Goal: Task Accomplishment & Management: Use online tool/utility

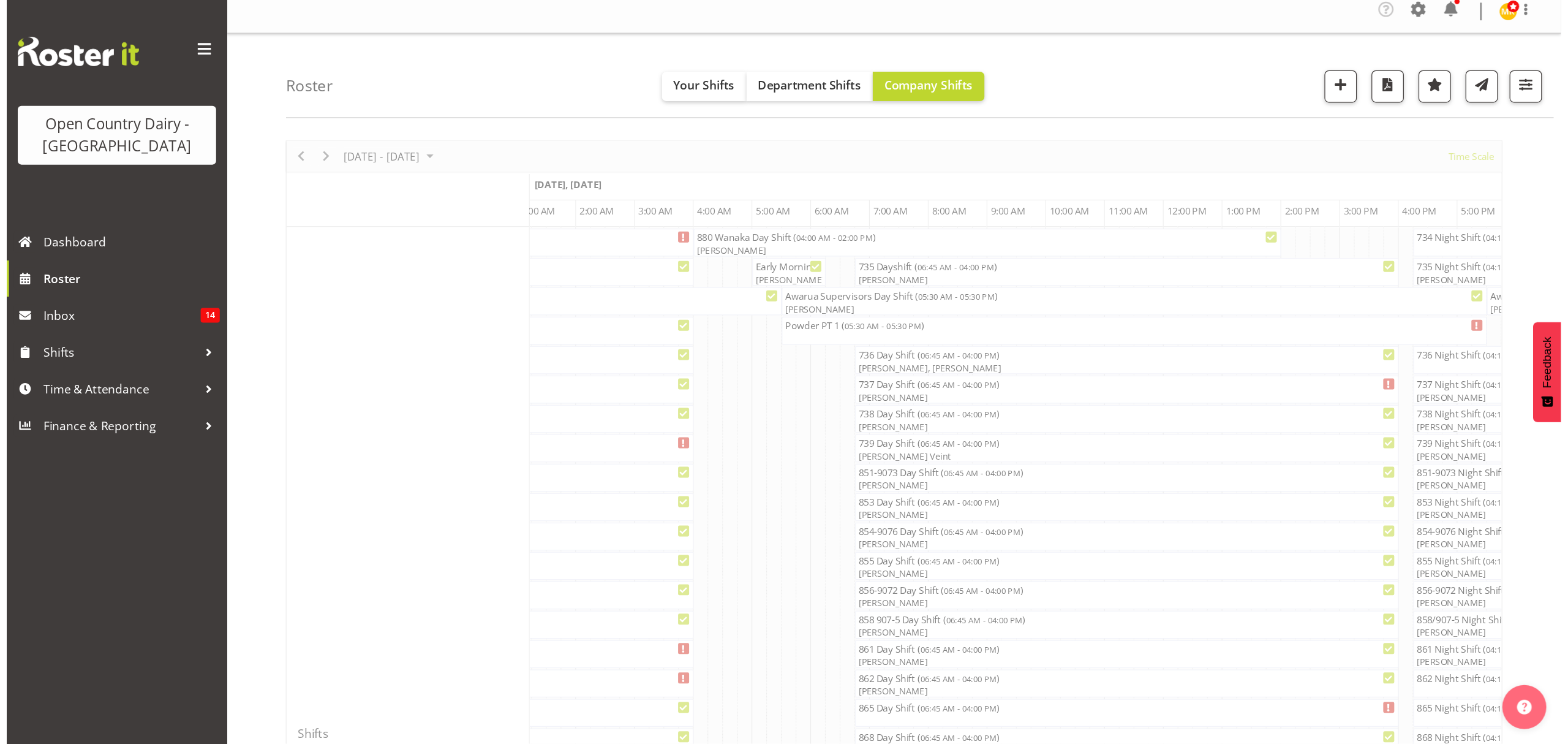
scroll to position [0, 1236]
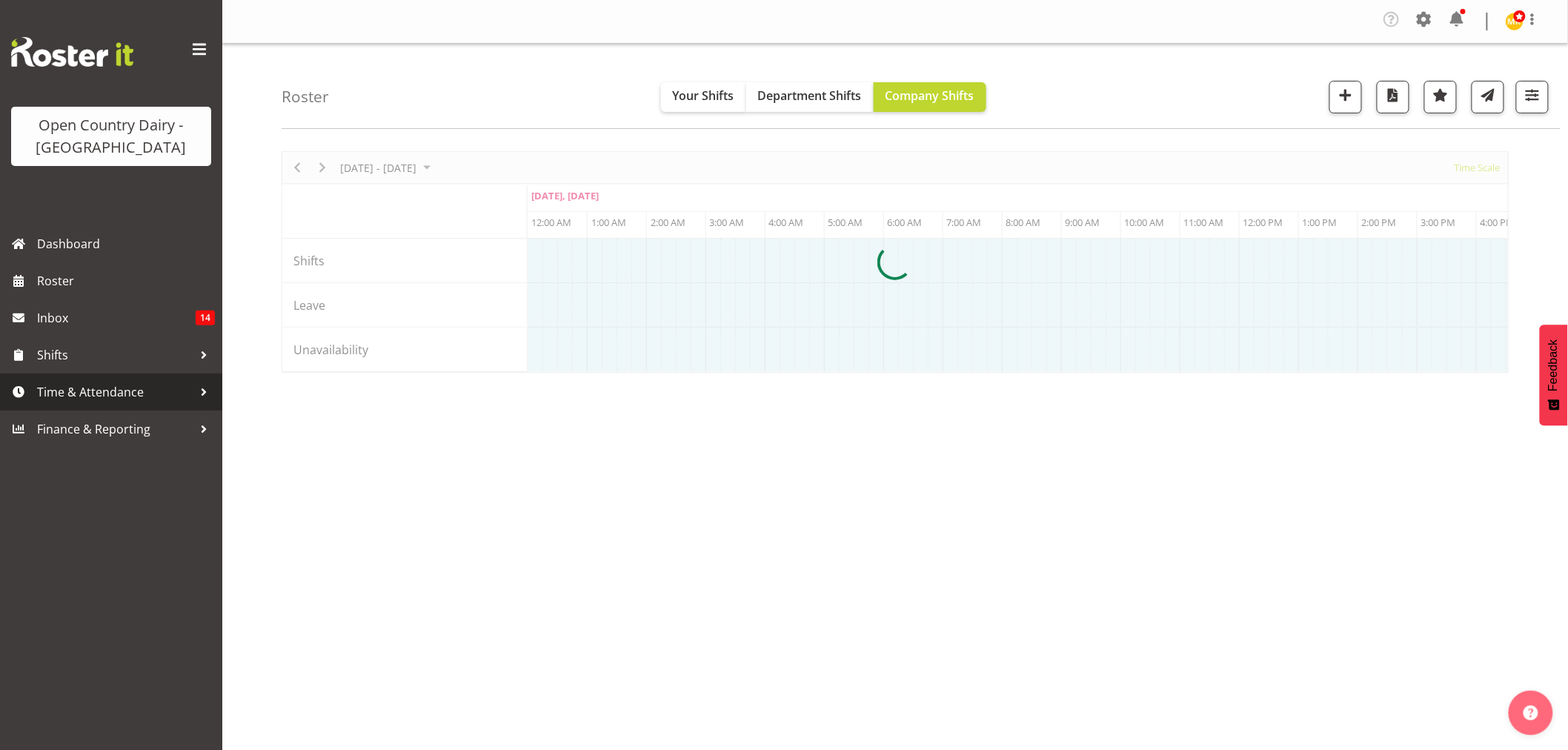
click at [80, 397] on span "Time & Attendance" at bounding box center [115, 392] width 155 height 22
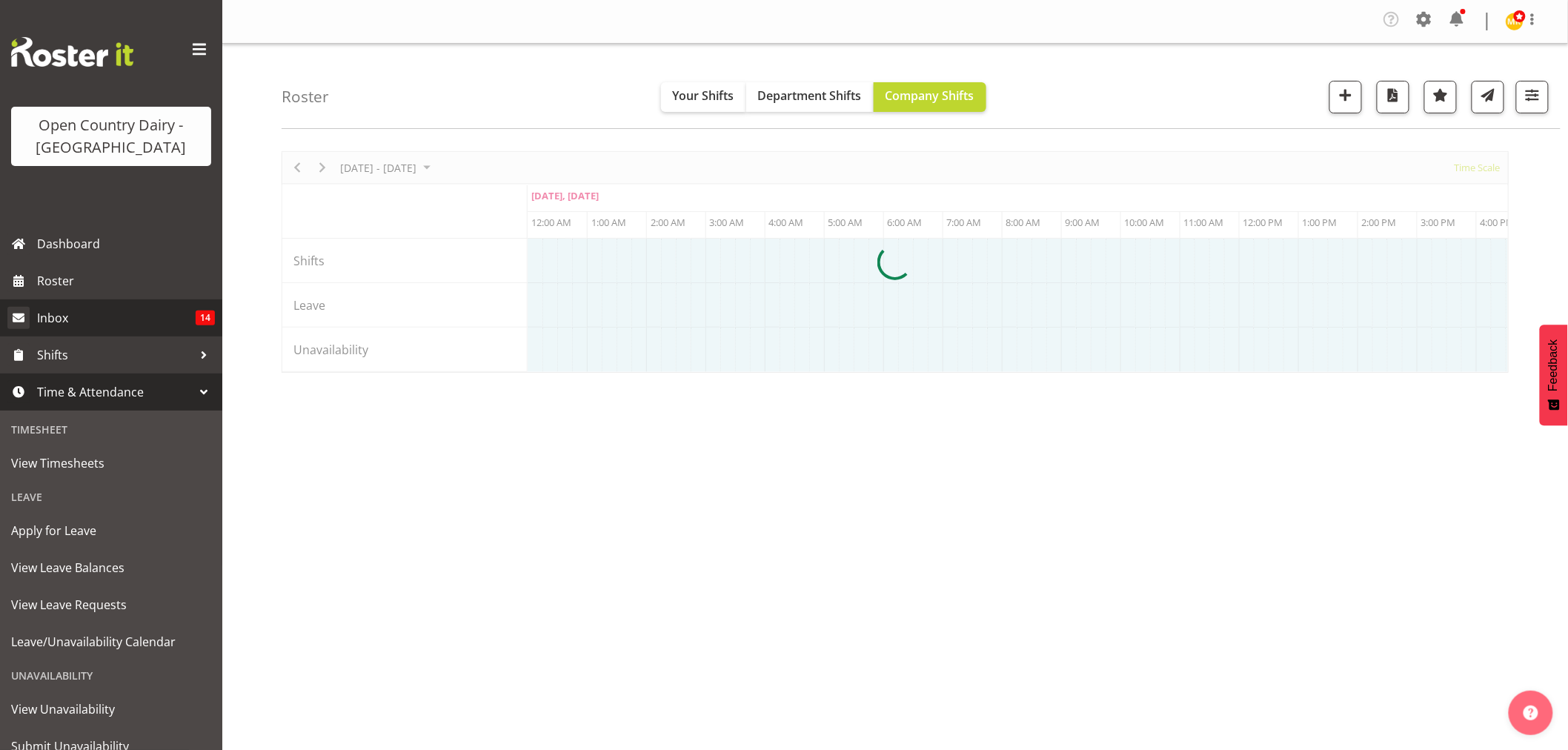
click at [68, 461] on span "View Timesheets" at bounding box center [111, 463] width 200 height 22
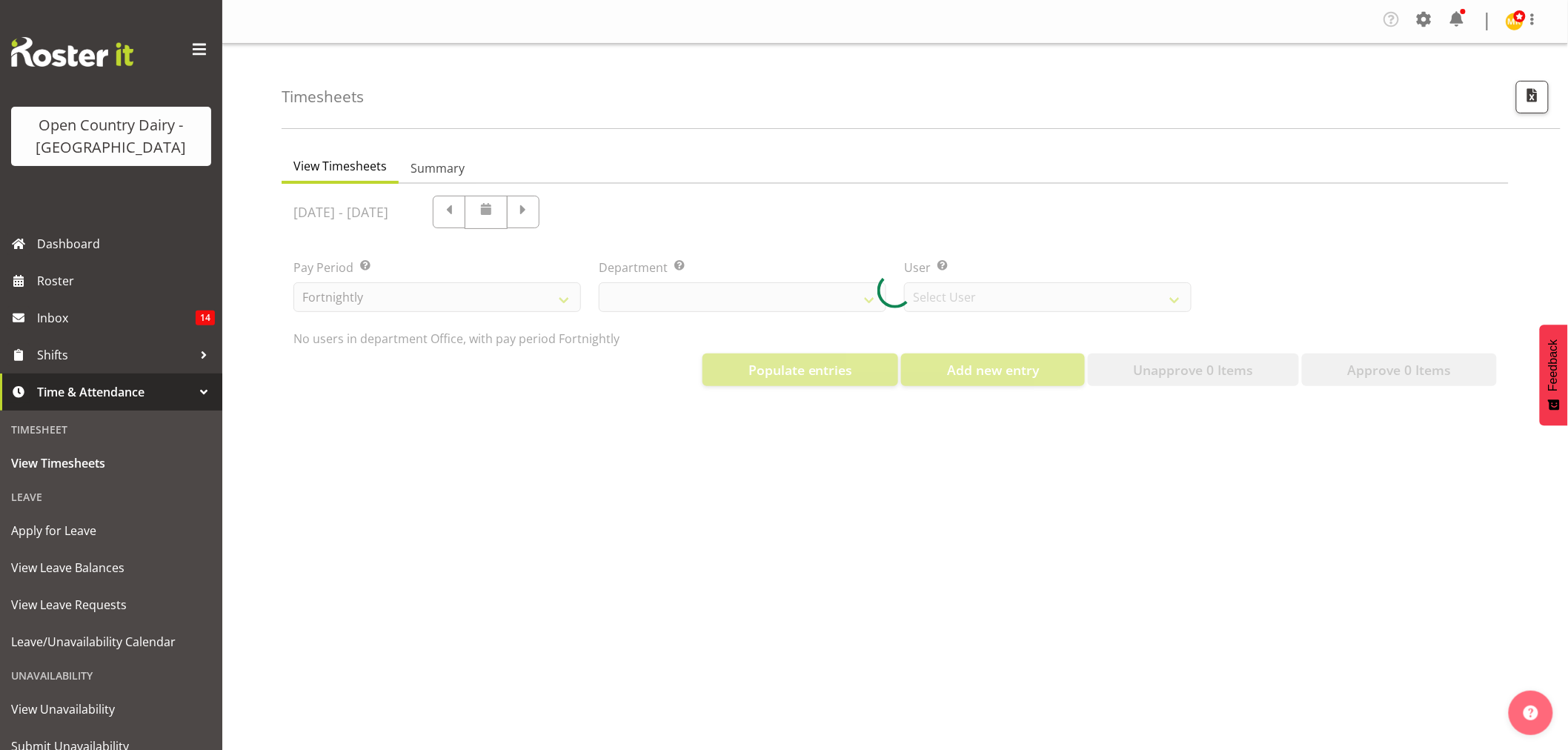
select select "699"
select select "8449"
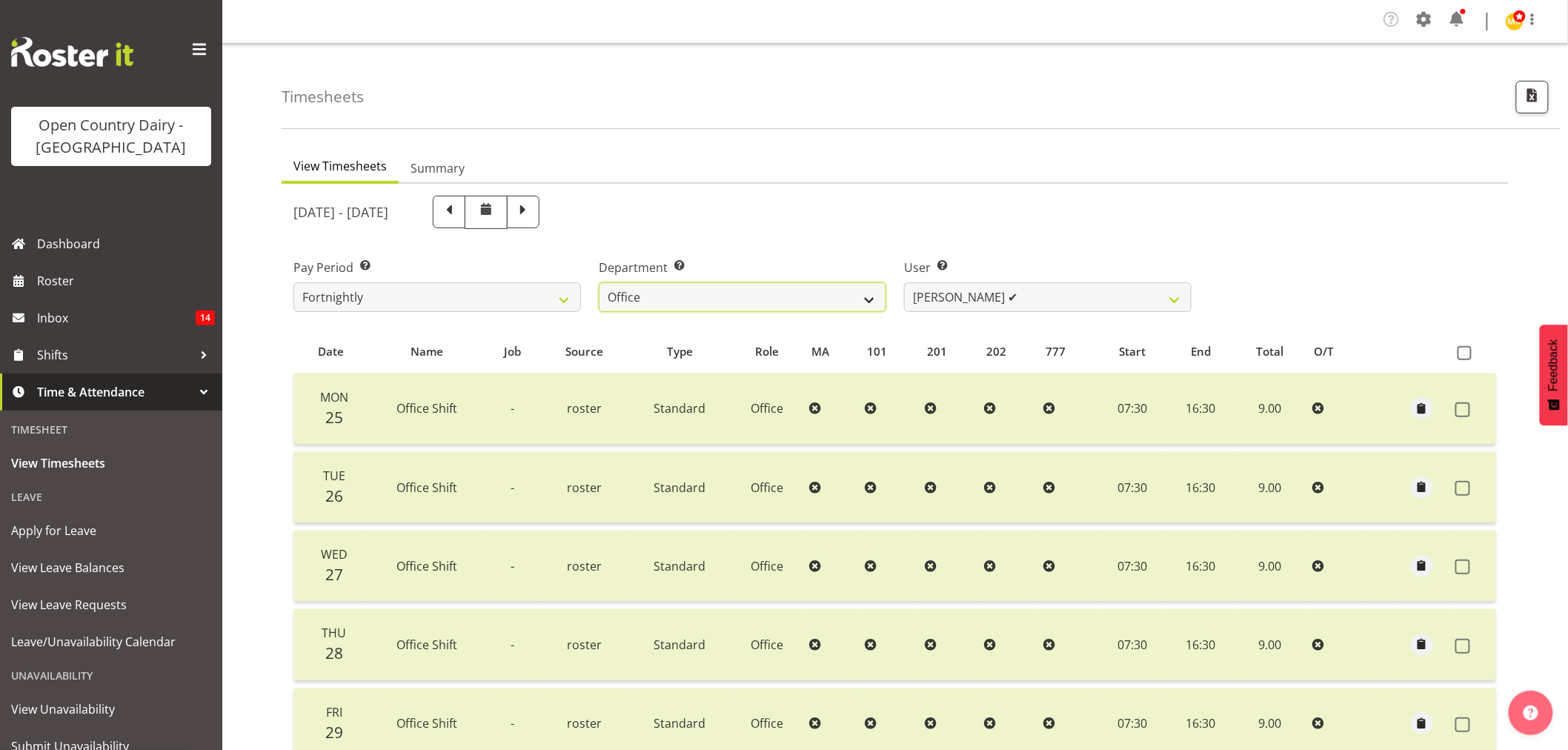
click at [868, 297] on select "734 735 736 737 738 739 851 852 853 854 855 856 858 861 862 865 868 869 870 873" at bounding box center [742, 297] width 288 height 30
select select "689"
click at [599, 282] on select "734 735 736 737 738 739 851 852 853 854 855 856 858 861 862 865 868 869 870 873" at bounding box center [742, 297] width 288 height 30
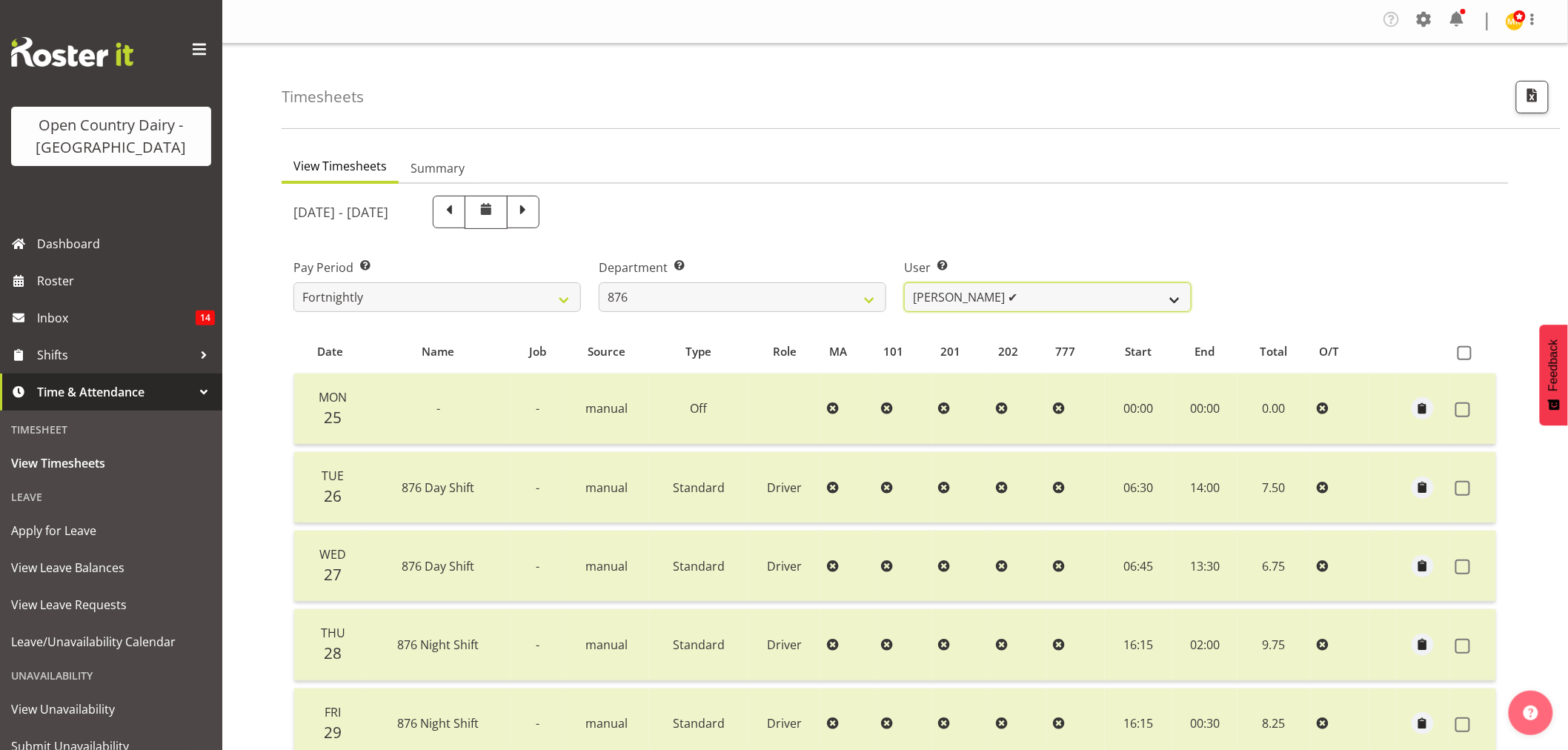
click at [1169, 295] on select "Dean Henderson ✔ Ian Barbour ✔ John Graham ✔ Tom Rahl ✔" at bounding box center [1047, 297] width 288 height 30
select select "7390"
click at [904, 282] on select "Dean Henderson ✔ Ian Barbour ✔ John Graham ✔ Tom Rahl ✔" at bounding box center [1047, 297] width 288 height 30
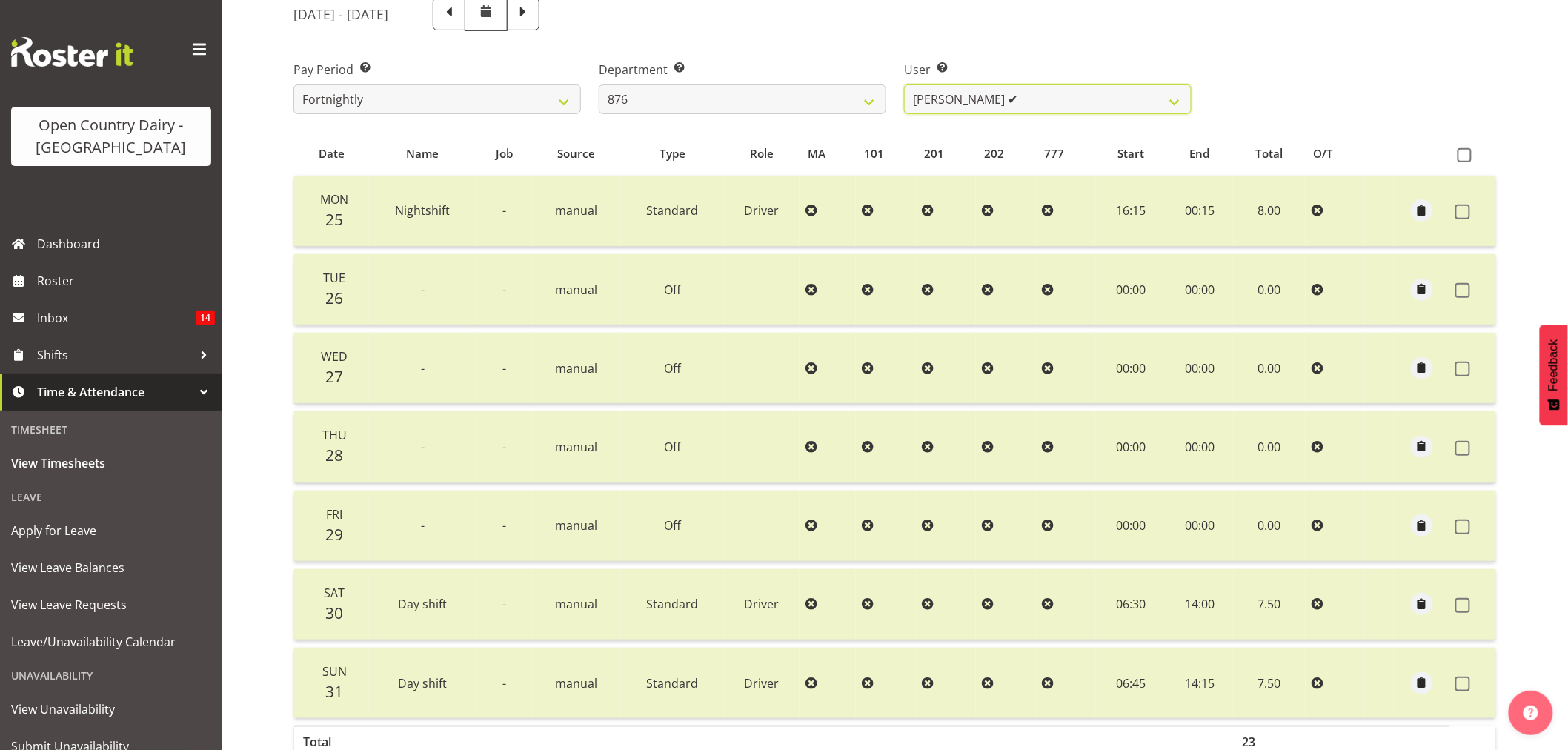
scroll to position [50, 0]
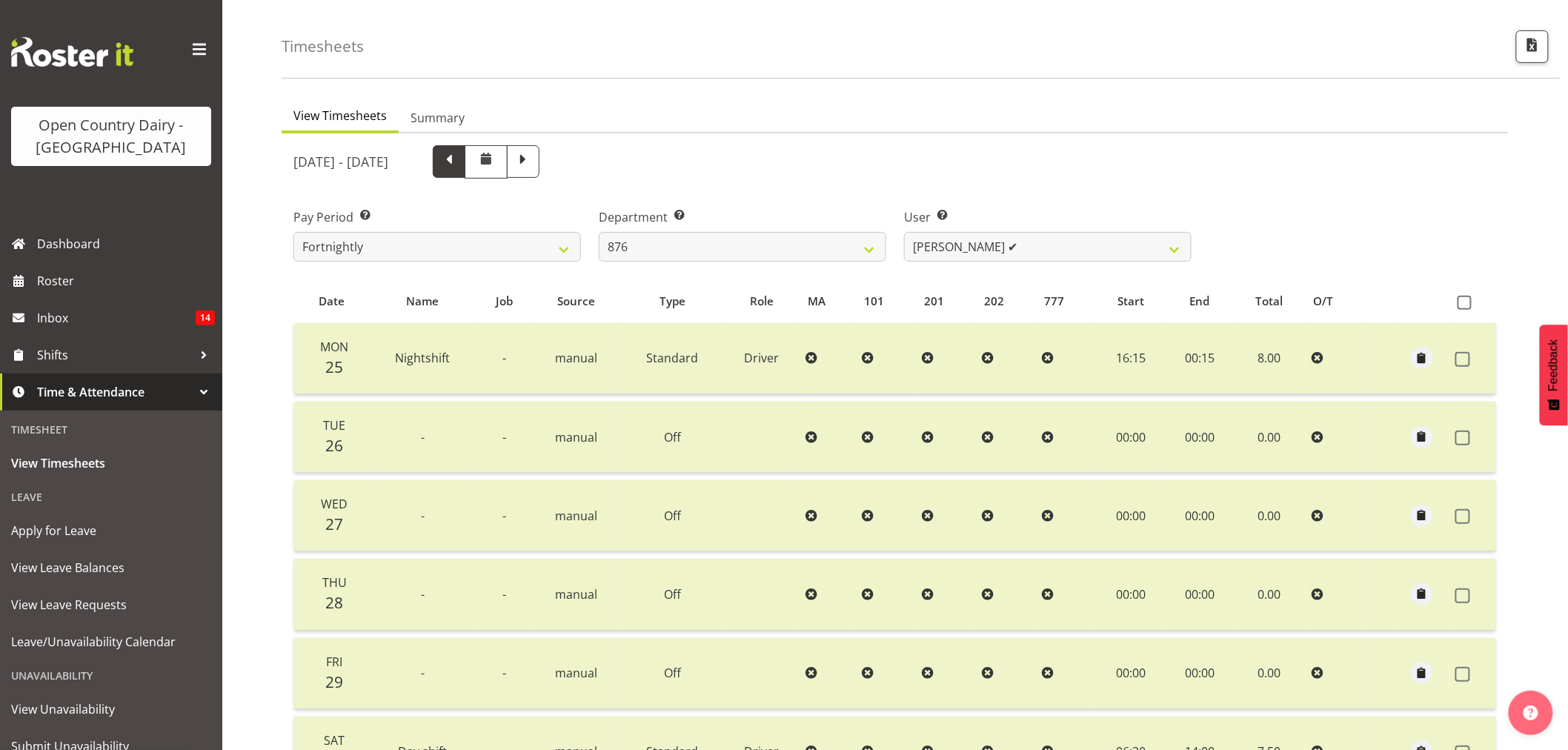
click at [459, 164] on span at bounding box center [448, 160] width 19 height 19
select select
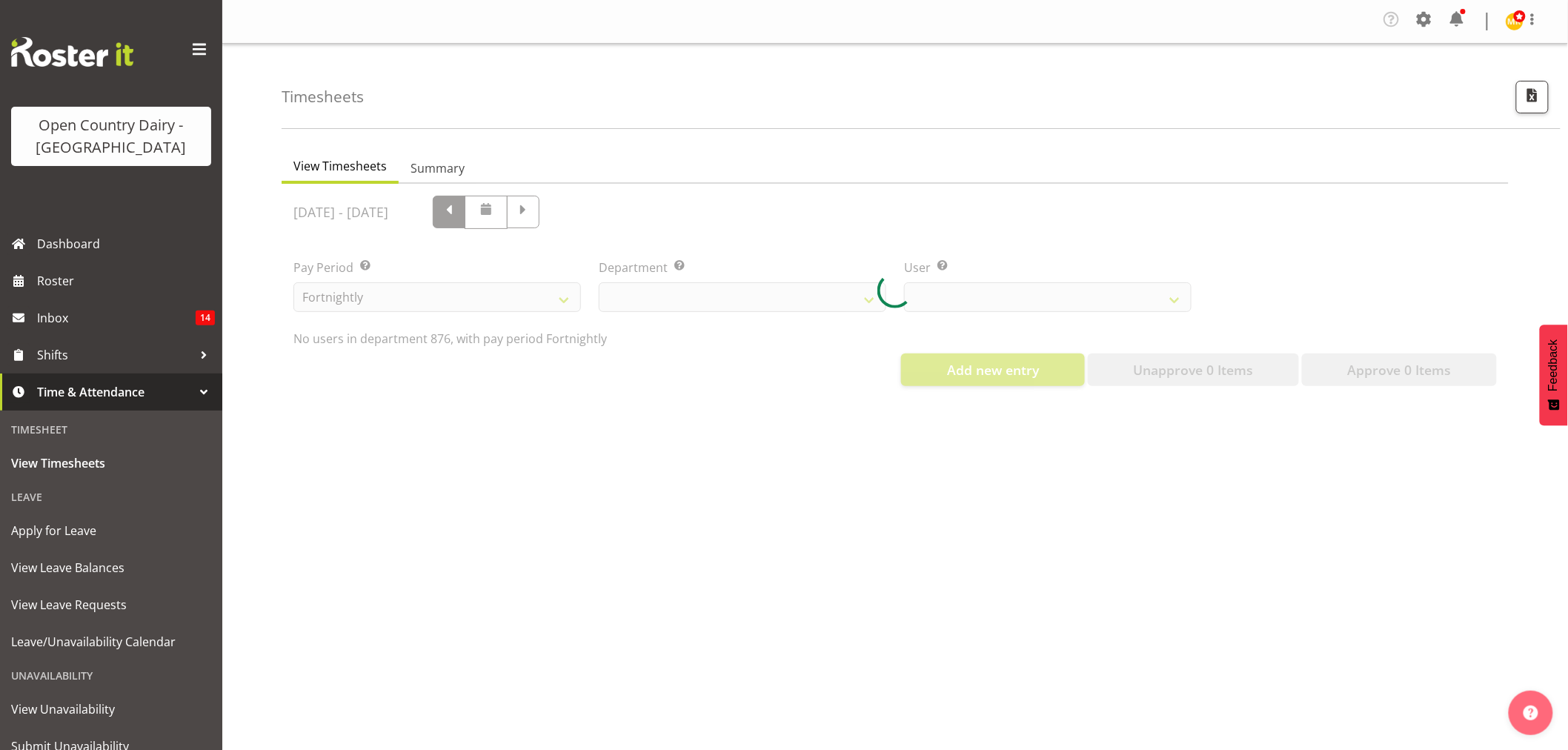
select select "689"
select select "7390"
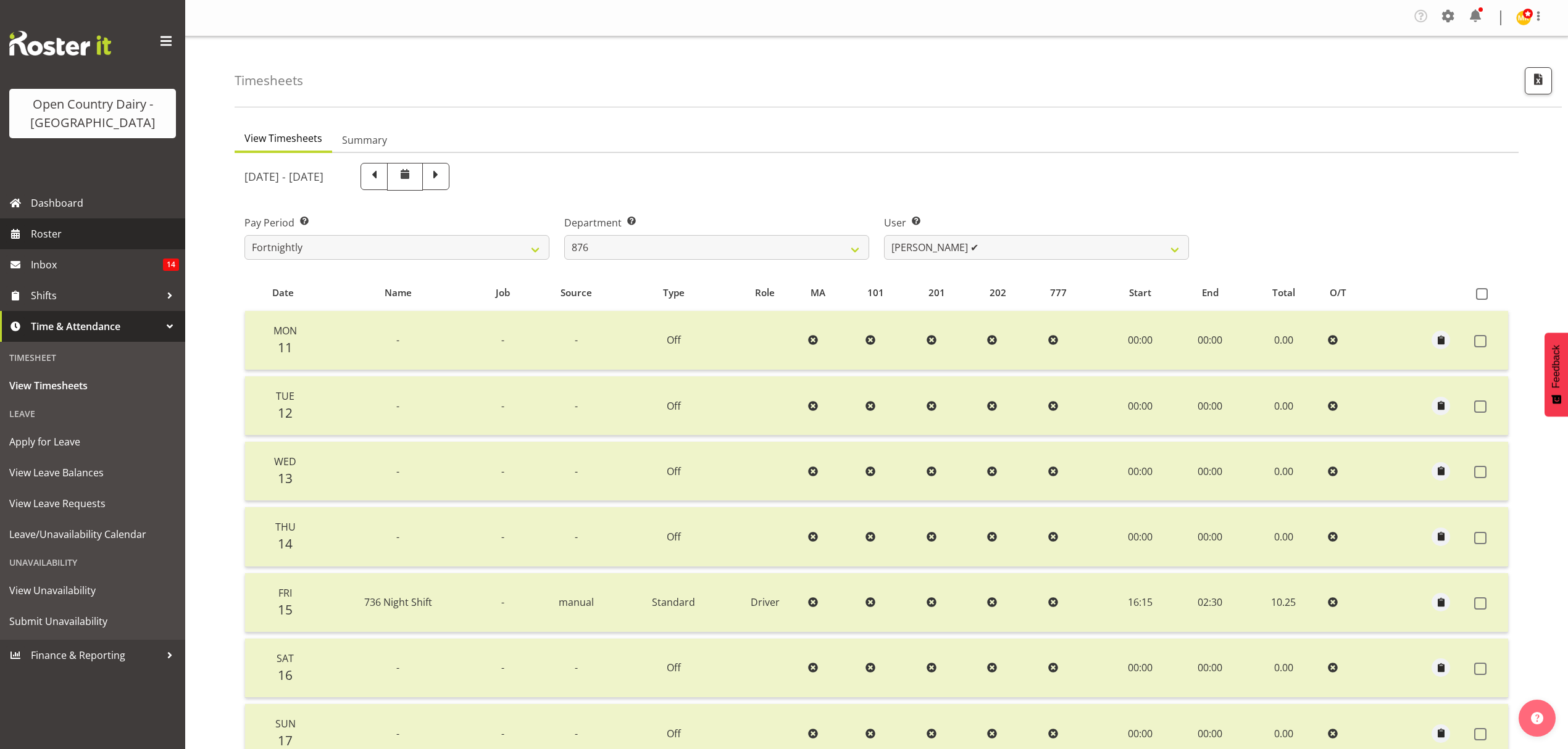
click at [49, 240] on span "Roster" at bounding box center [105, 234] width 148 height 18
